Goal: Task Accomplishment & Management: Use online tool/utility

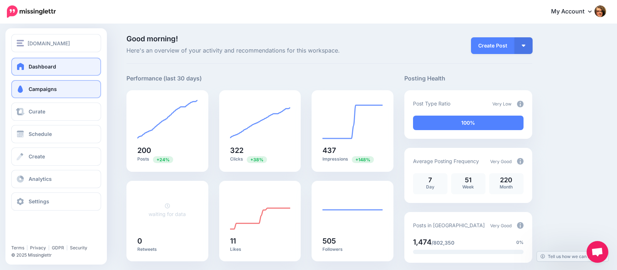
click at [22, 91] on span at bounding box center [20, 88] width 9 height 7
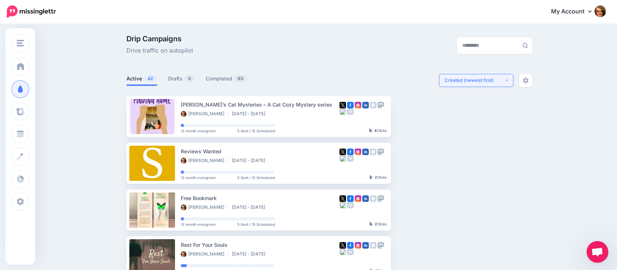
click at [510, 83] on button "Created (newest first)" at bounding box center [476, 80] width 74 height 13
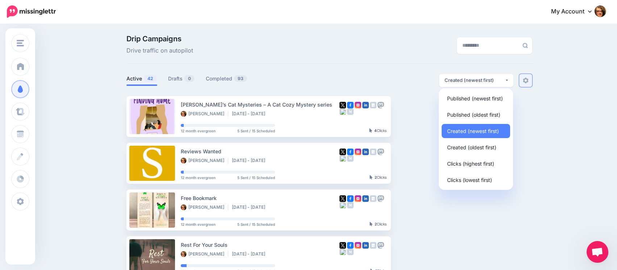
click at [528, 79] on img at bounding box center [525, 80] width 6 height 6
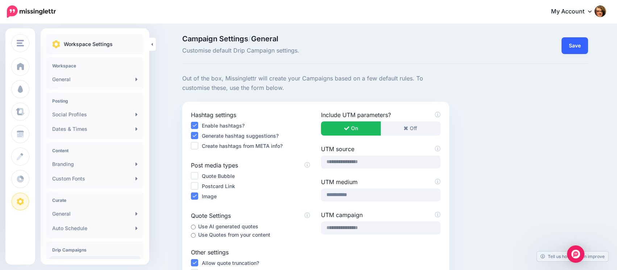
click at [579, 44] on button "Save" at bounding box center [574, 45] width 26 height 17
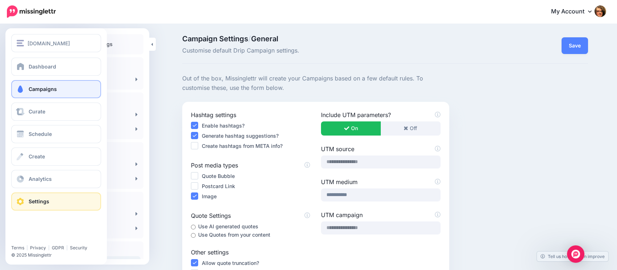
click at [41, 90] on span "Campaigns" at bounding box center [43, 89] width 28 height 6
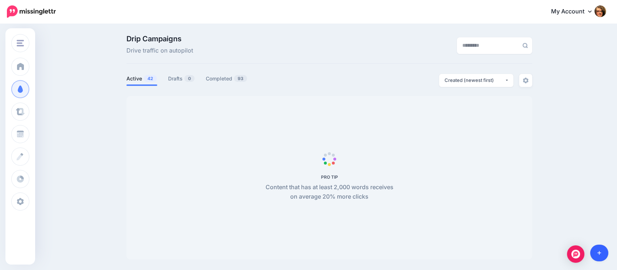
click at [599, 253] on icon at bounding box center [599, 252] width 4 height 5
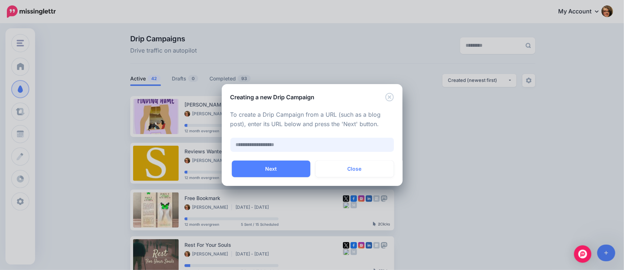
paste input "**********"
click at [260, 169] on button "Next" at bounding box center [271, 168] width 79 height 17
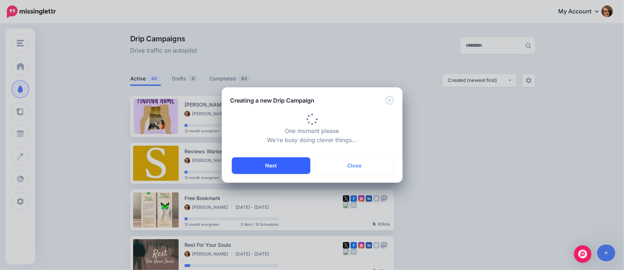
click at [275, 165] on button "Next" at bounding box center [271, 165] width 79 height 17
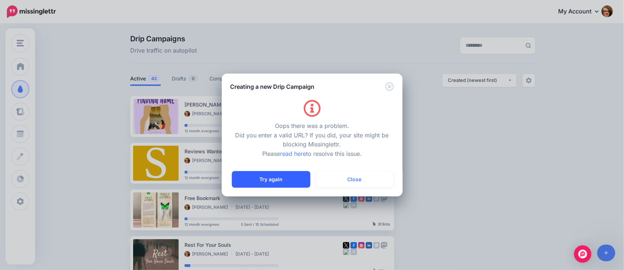
click at [275, 178] on button "Try again" at bounding box center [271, 179] width 79 height 17
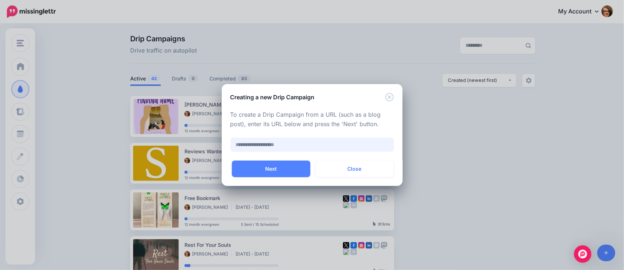
click at [303, 146] on input "text" at bounding box center [313, 145] width 164 height 14
paste input "**********"
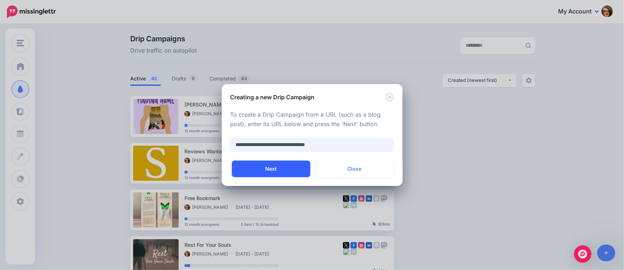
type input "**********"
click at [295, 167] on button "Next" at bounding box center [271, 168] width 79 height 17
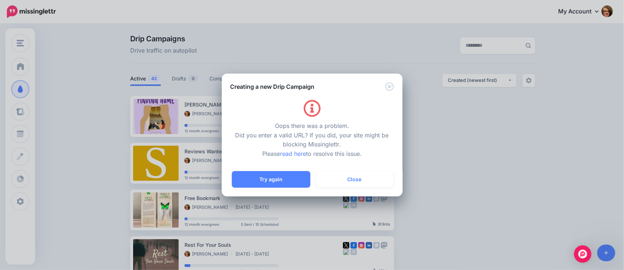
click at [294, 157] on div "Oops there was a problem. Did you enter a valid URL? If you did, your site migh…" at bounding box center [313, 129] width 164 height 59
click at [290, 153] on link "read here" at bounding box center [293, 153] width 26 height 7
